Goal: Find specific page/section: Find specific page/section

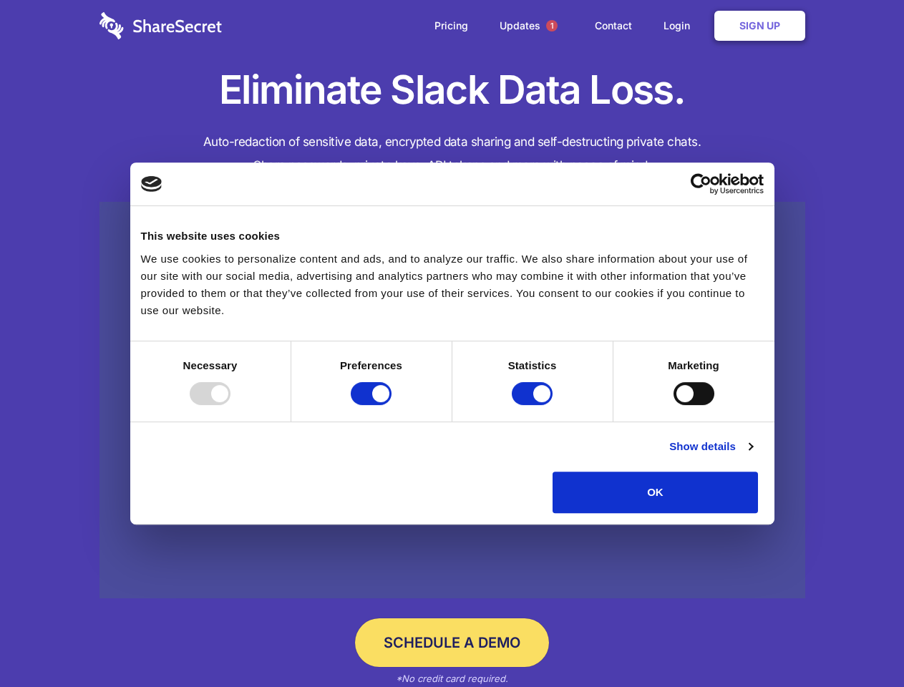
click at [231, 405] on div at bounding box center [210, 393] width 41 height 23
click at [392, 405] on input "Preferences" at bounding box center [371, 393] width 41 height 23
checkbox input "false"
click at [534, 405] on input "Statistics" at bounding box center [532, 393] width 41 height 23
checkbox input "false"
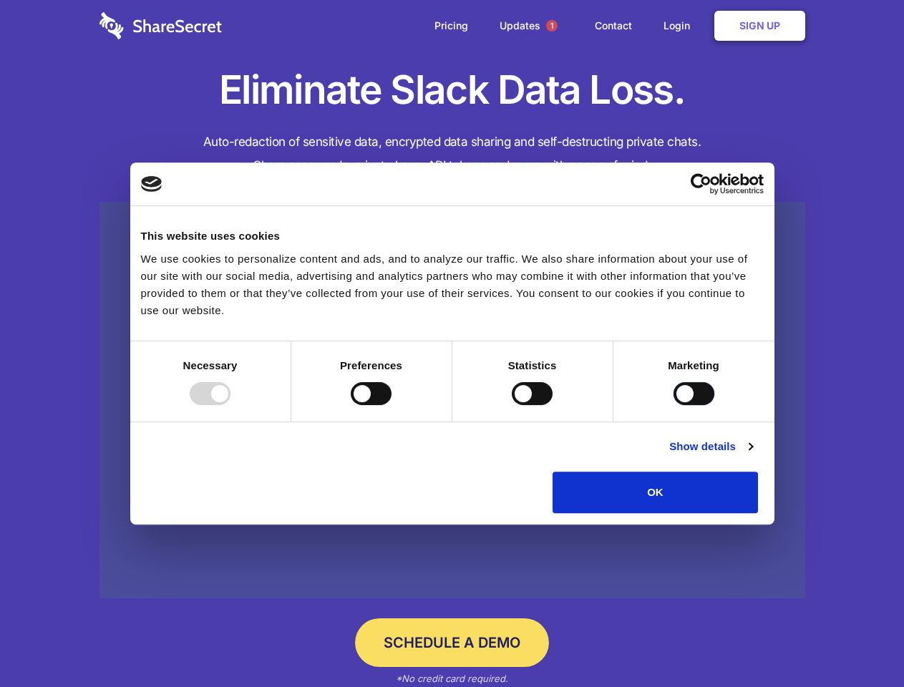
click at [674, 405] on input "Marketing" at bounding box center [694, 393] width 41 height 23
checkbox input "true"
click at [752, 455] on link "Show details" at bounding box center [710, 446] width 83 height 17
click at [0, 0] on li "Necessary 7 Necessary cookies help make a website usable by enabling basic func…" at bounding box center [0, 0] width 0 height 0
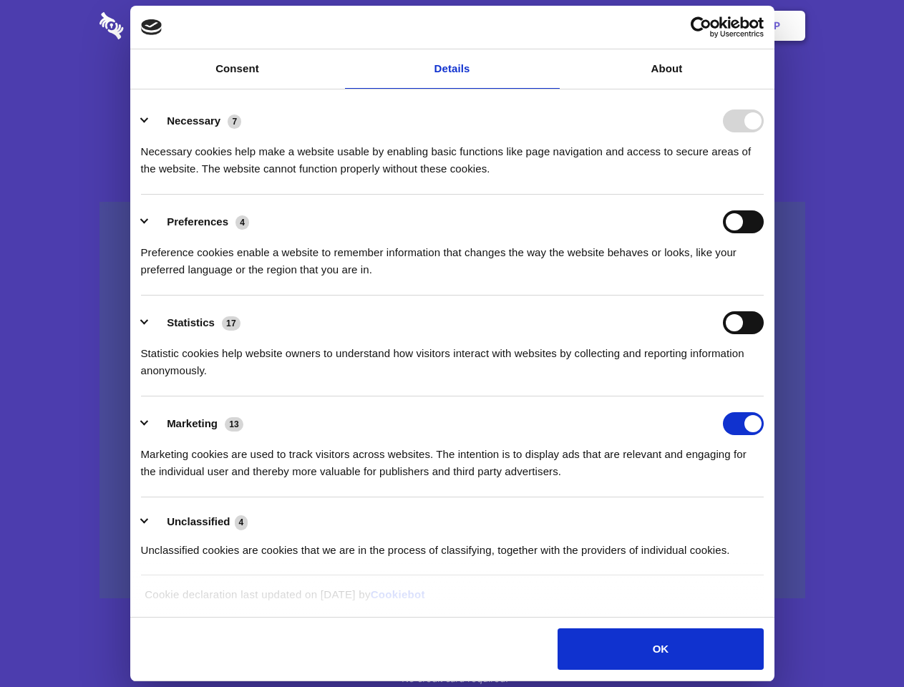
click at [551, 26] on span "1" at bounding box center [551, 25] width 11 height 11
